Goal: Information Seeking & Learning: Understand process/instructions

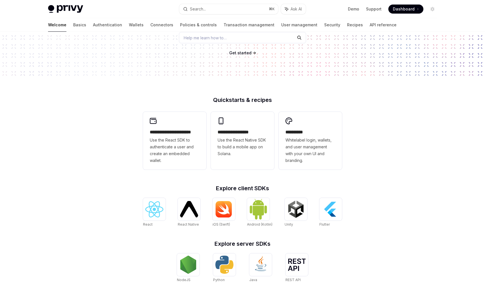
scroll to position [148, 0]
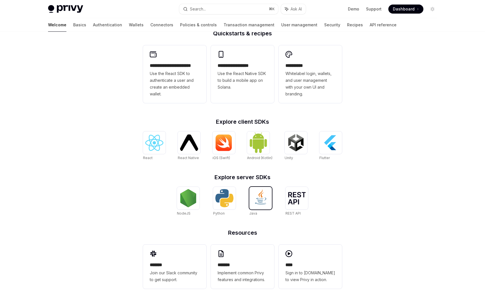
click at [258, 206] on img at bounding box center [261, 198] width 18 height 18
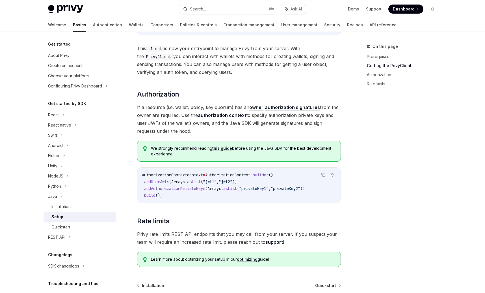
scroll to position [221, 0]
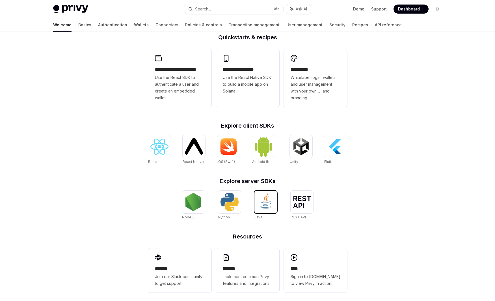
click at [266, 197] on img at bounding box center [266, 202] width 18 height 18
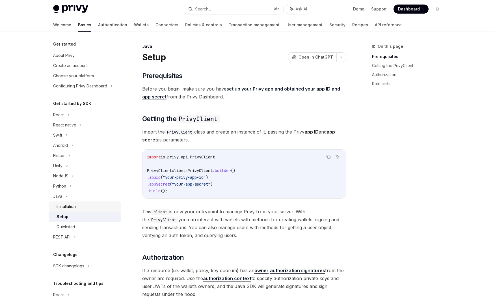
click at [77, 207] on div "Installation" at bounding box center [87, 206] width 61 height 7
type textarea "*"
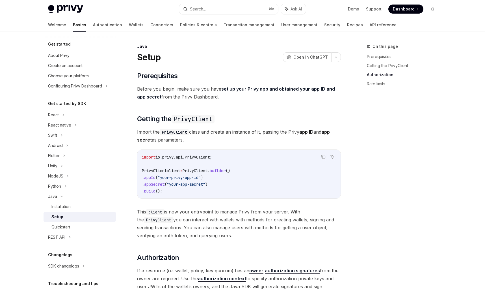
scroll to position [221, 0]
